Goal: Information Seeking & Learning: Learn about a topic

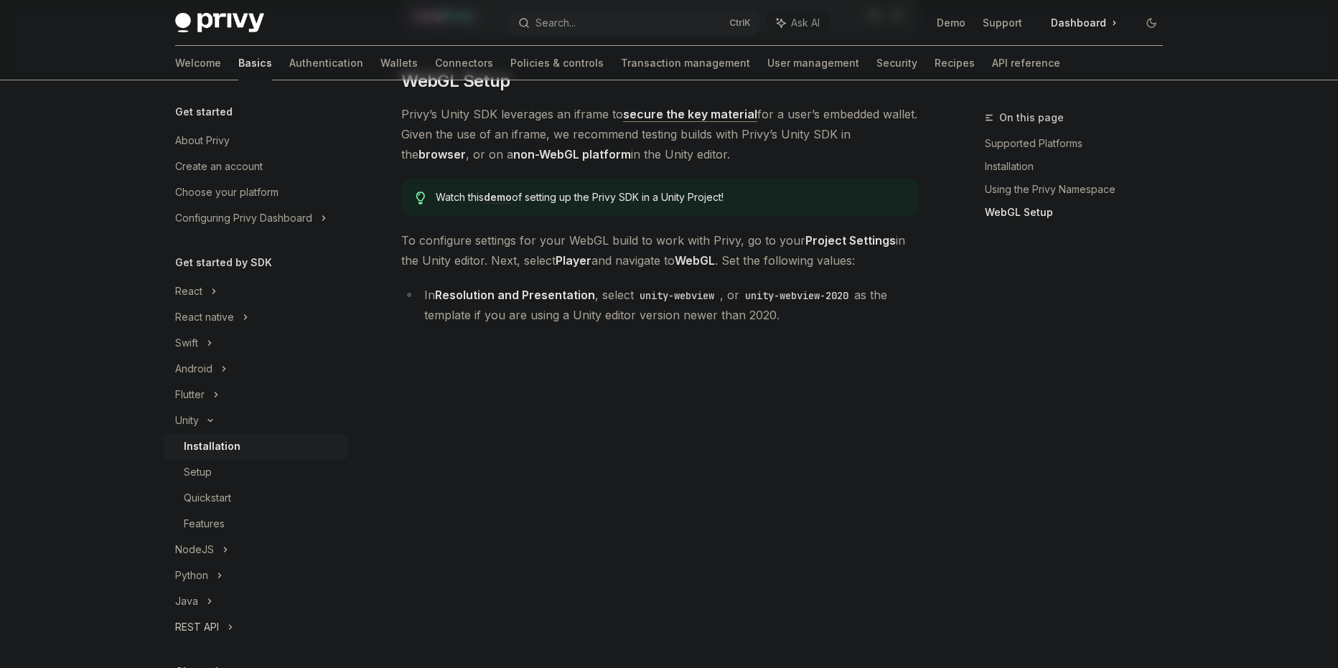
scroll to position [199, 0]
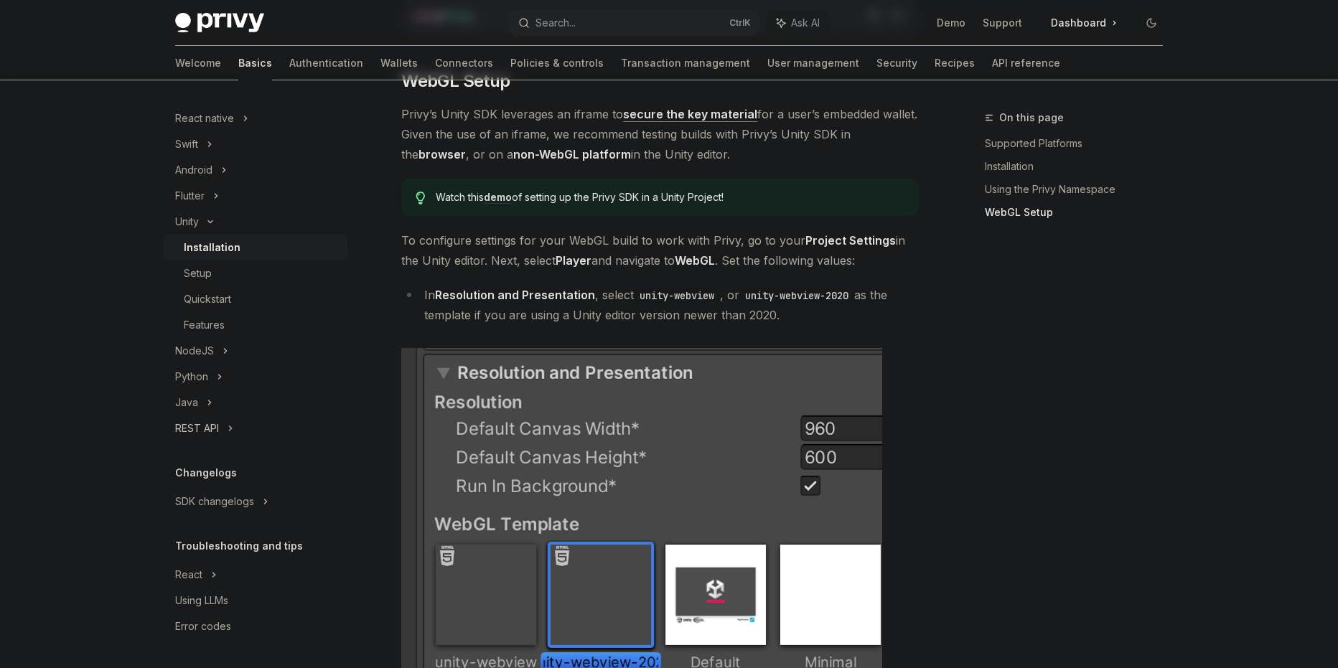
click at [222, 430] on div "REST API" at bounding box center [256, 429] width 184 height 26
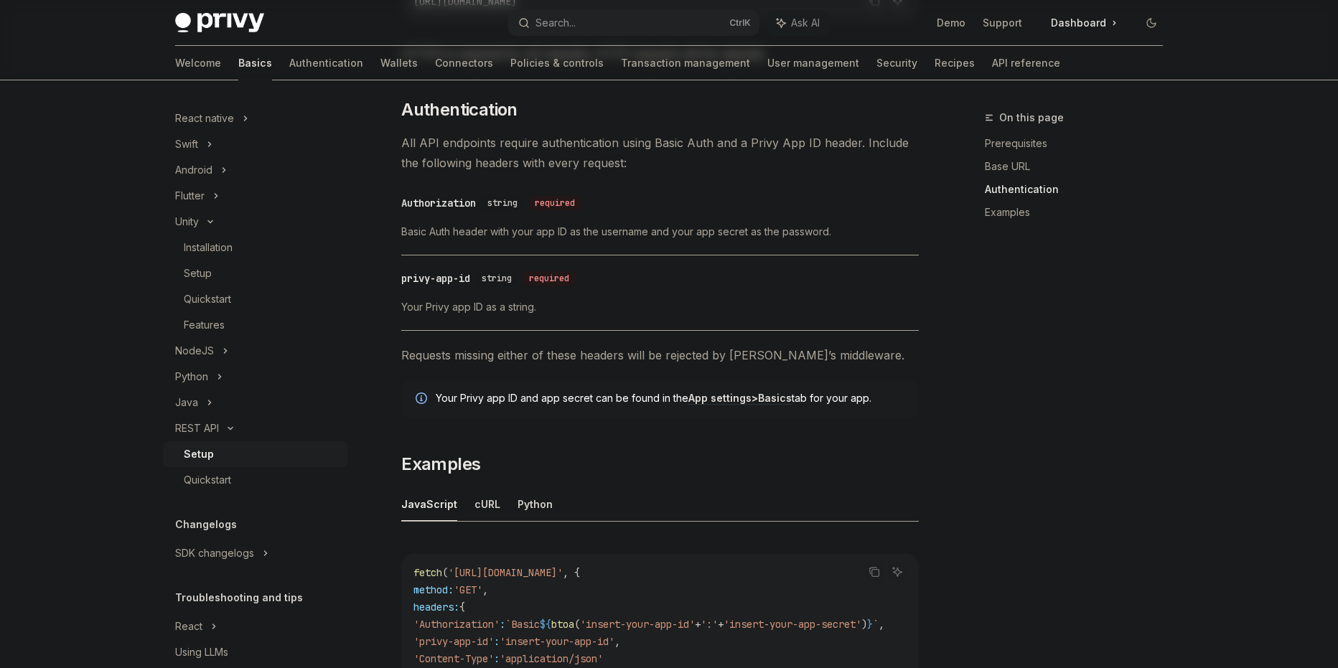
scroll to position [479, 0]
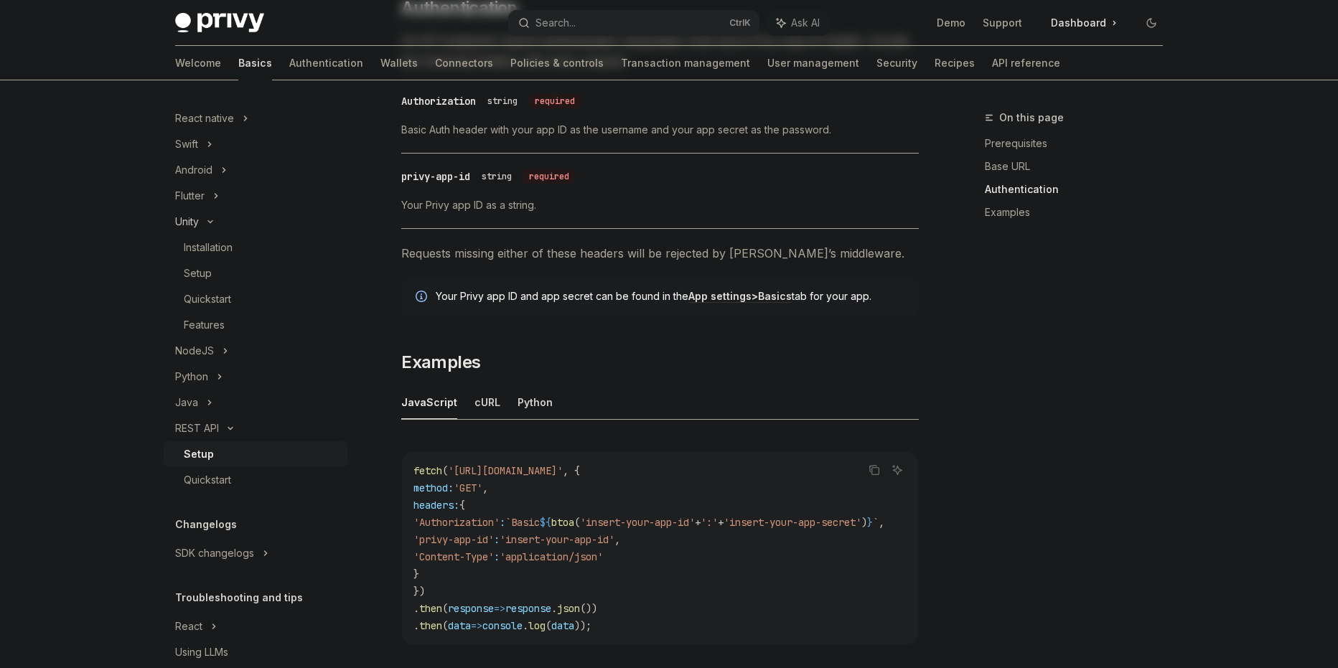
click at [212, 225] on div "Unity" at bounding box center [256, 222] width 184 height 26
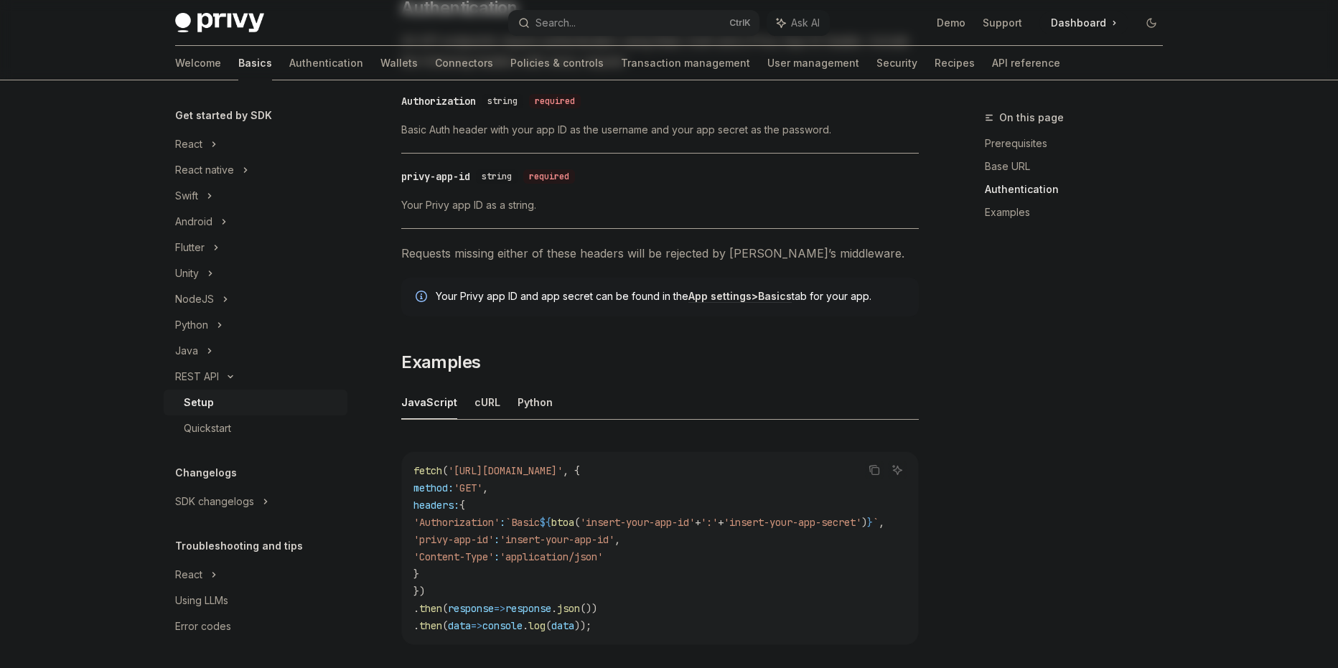
scroll to position [698, 0]
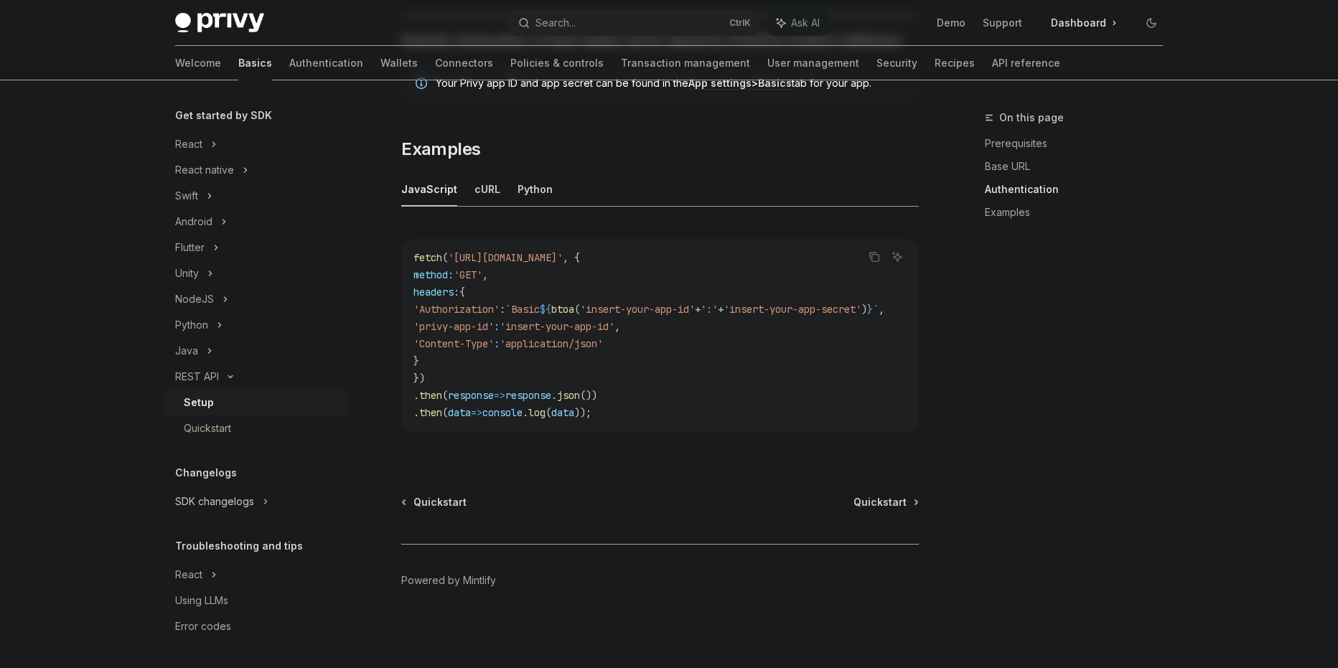
click at [194, 153] on div "SDK changelogs" at bounding box center [188, 144] width 27 height 17
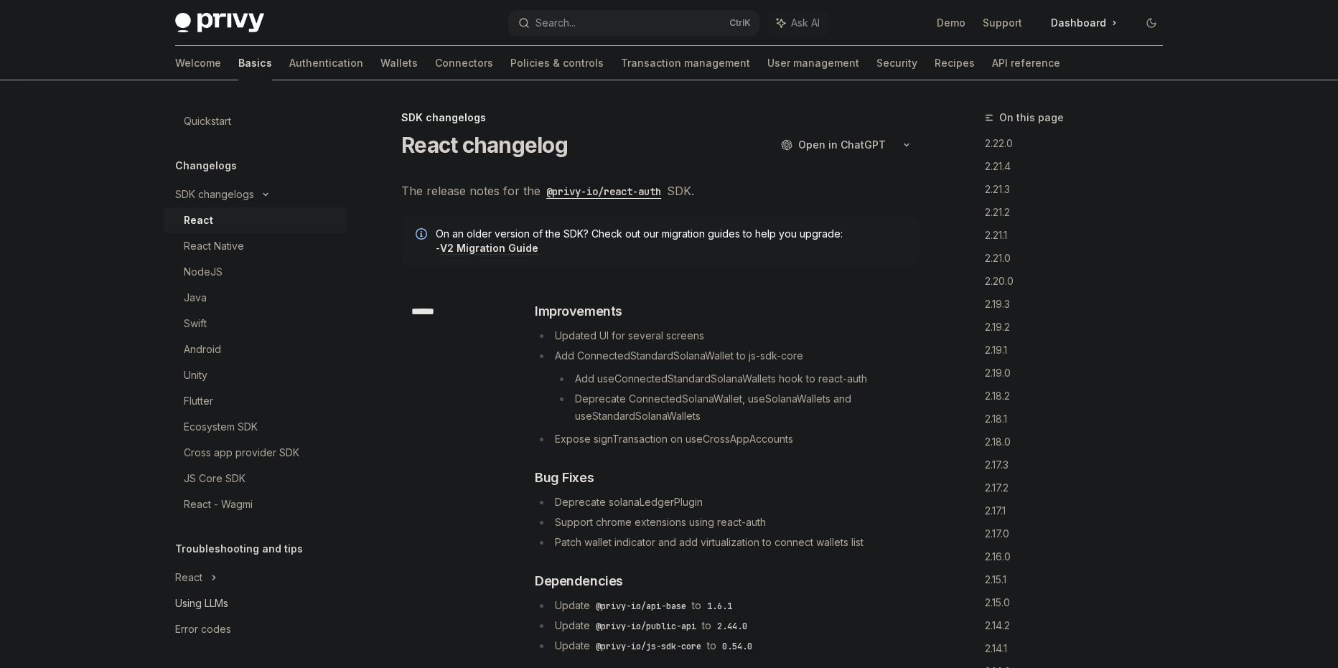
scroll to position [457, 0]
click at [186, 369] on div "Unity" at bounding box center [196, 372] width 24 height 17
type textarea "*"
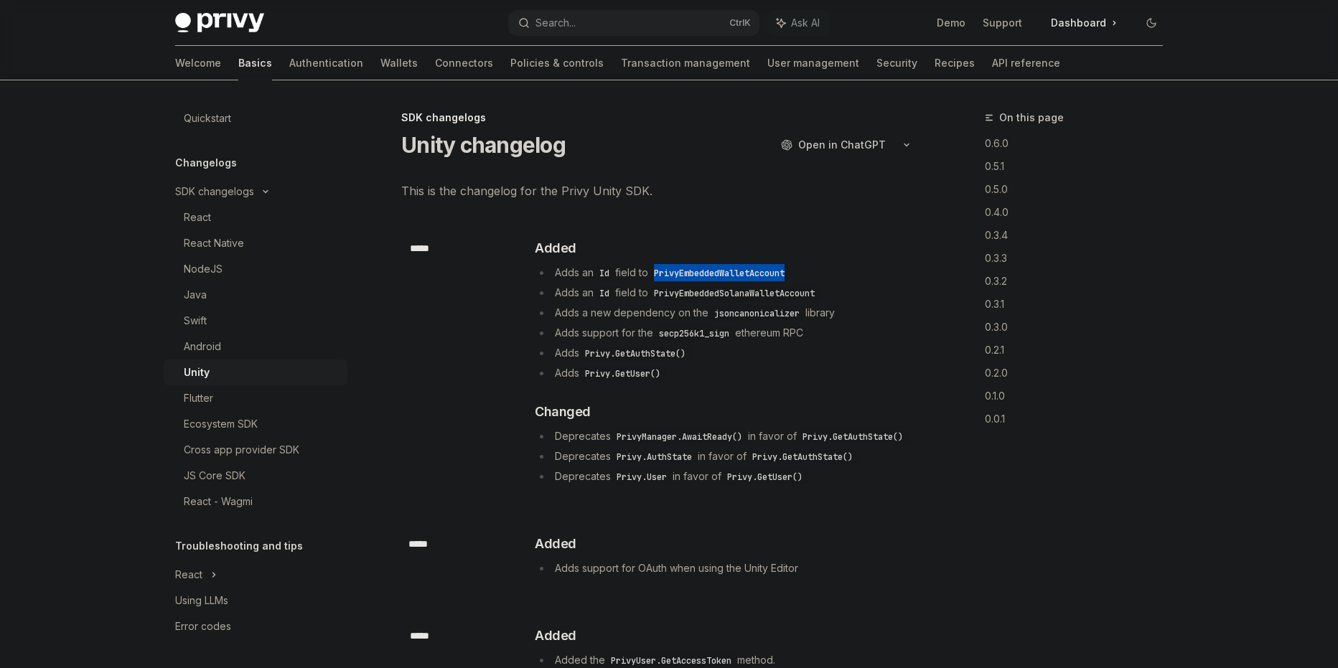
drag, startPoint x: 834, startPoint y: 273, endPoint x: 665, endPoint y: 281, distance: 169.6
click at [665, 281] on li "Adds an Id field to PrivyEmbeddedWalletAccount" at bounding box center [726, 272] width 383 height 17
copy code "PrivyEmbeddedWalletAccount"
click at [579, 271] on li "Adds an Id field to PrivyEmbeddedWalletAccount" at bounding box center [726, 272] width 383 height 17
click at [764, 445] on li "Deprecates PrivyManager.[PERSON_NAME]() in favor of [PERSON_NAME].GetAuthState()" at bounding box center [726, 436] width 383 height 17
